Goal: Check status

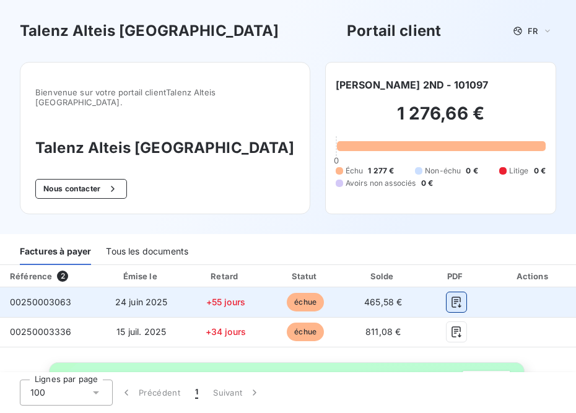
click at [454, 296] on icon "button" at bounding box center [455, 301] width 9 height 11
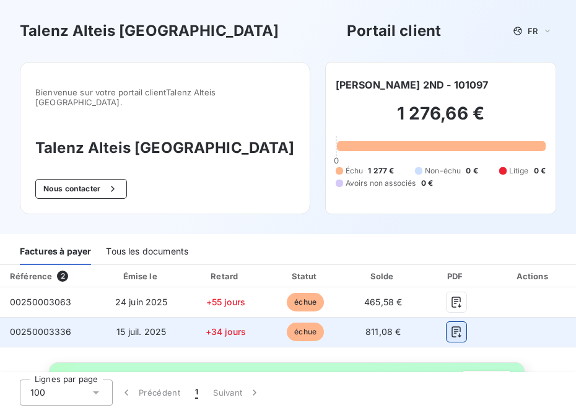
click at [457, 326] on icon "button" at bounding box center [455, 331] width 9 height 11
